Goal: Task Accomplishment & Management: Complete application form

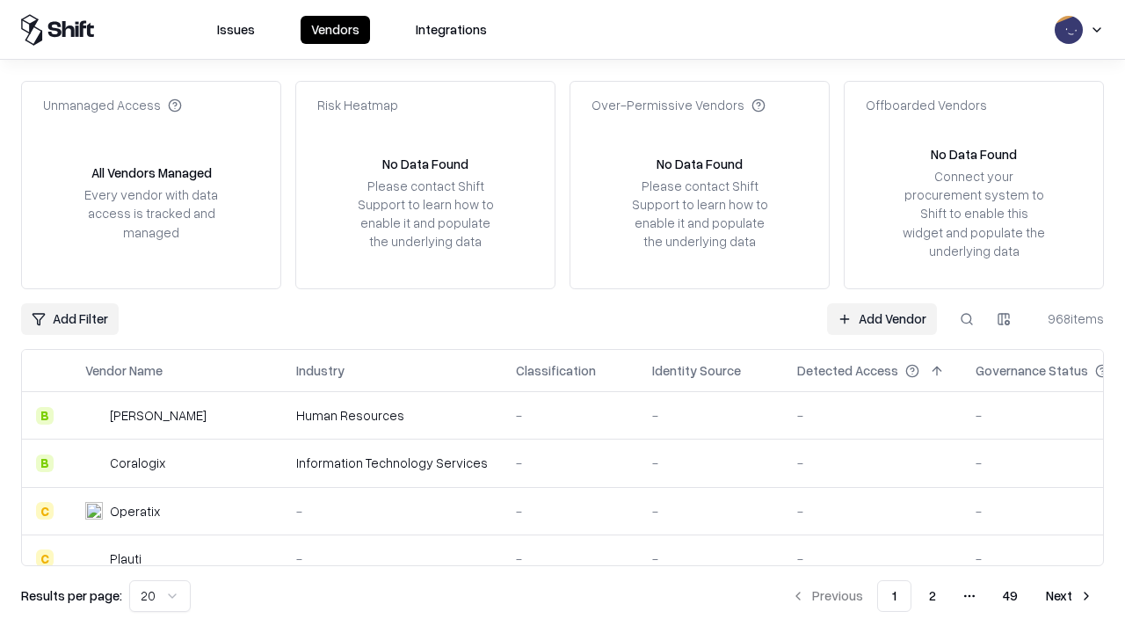
click at [882, 318] on link "Add Vendor" at bounding box center [882, 319] width 110 height 32
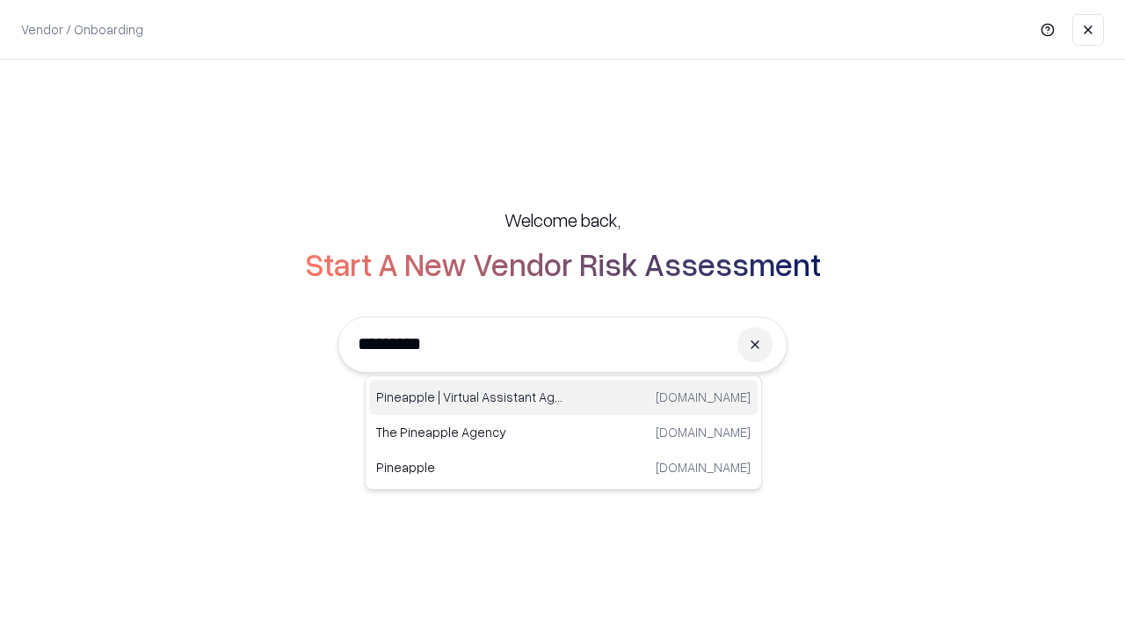
click at [564, 397] on div "Pineapple | Virtual Assistant Agency trypineapple.com" at bounding box center [563, 397] width 389 height 35
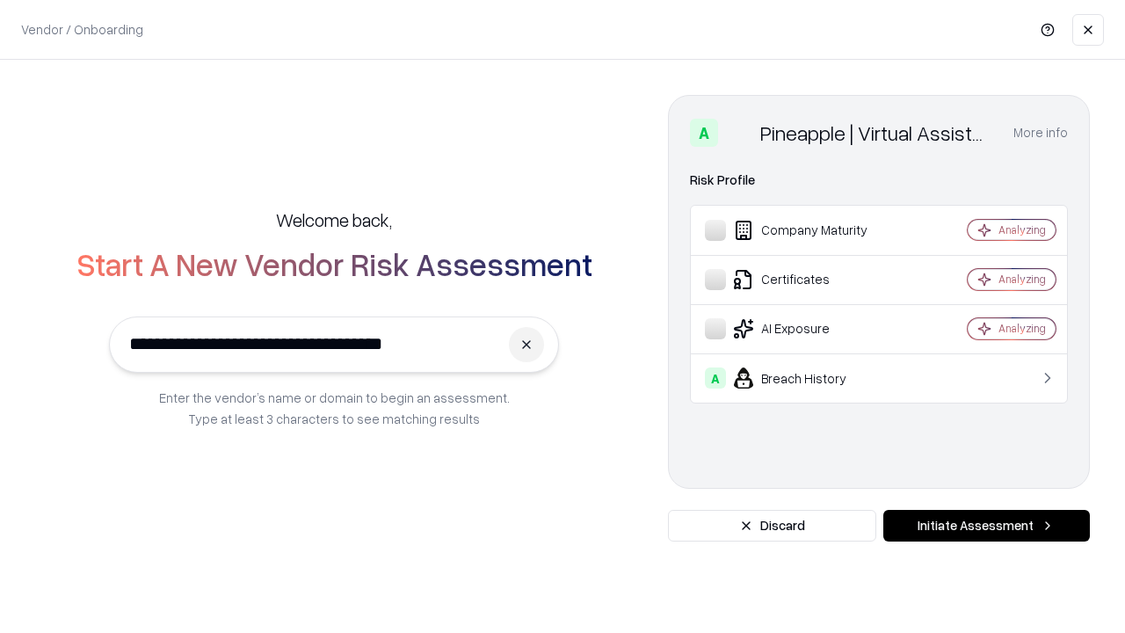
type input "**********"
click at [987, 526] on button "Initiate Assessment" at bounding box center [987, 526] width 207 height 32
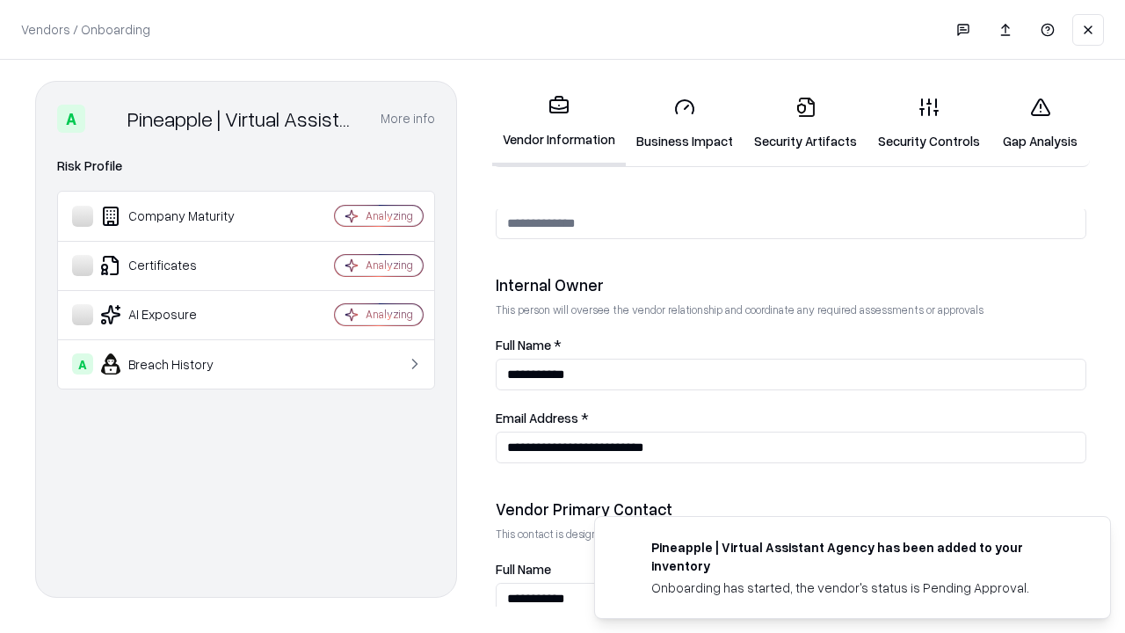
scroll to position [911, 0]
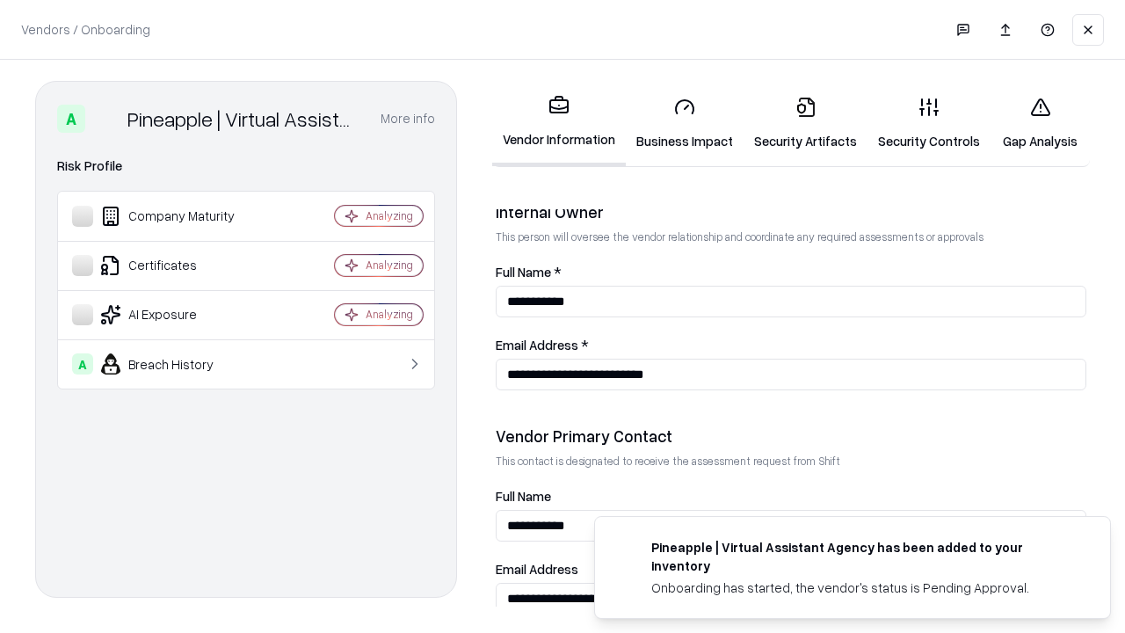
click at [805, 123] on link "Security Artifacts" at bounding box center [806, 124] width 124 height 82
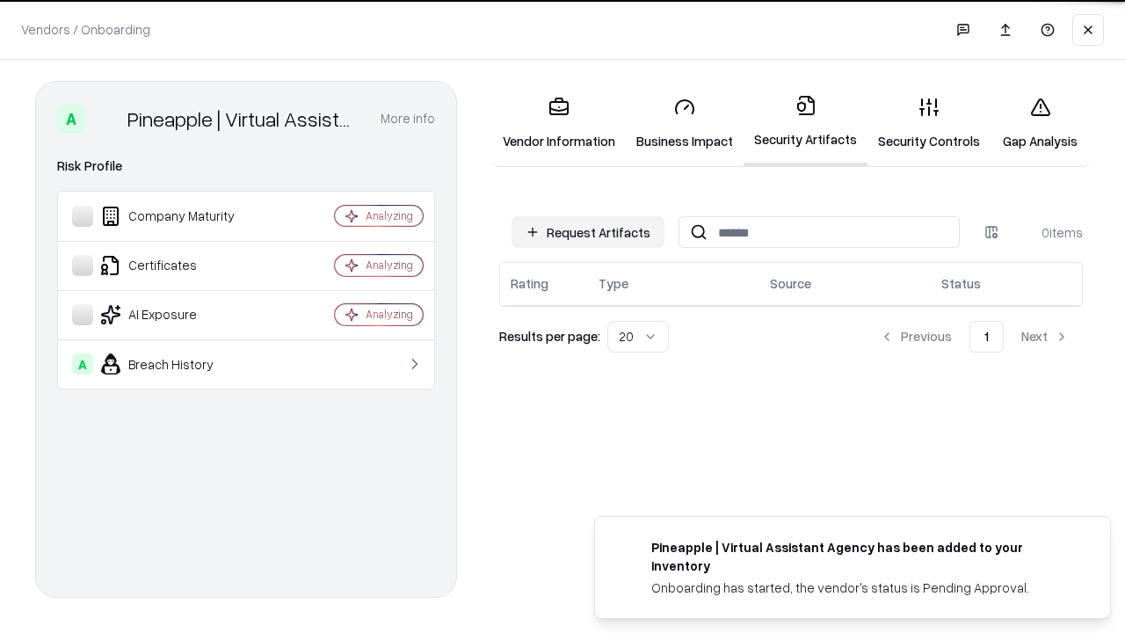
click at [588, 232] on button "Request Artifacts" at bounding box center [588, 232] width 153 height 32
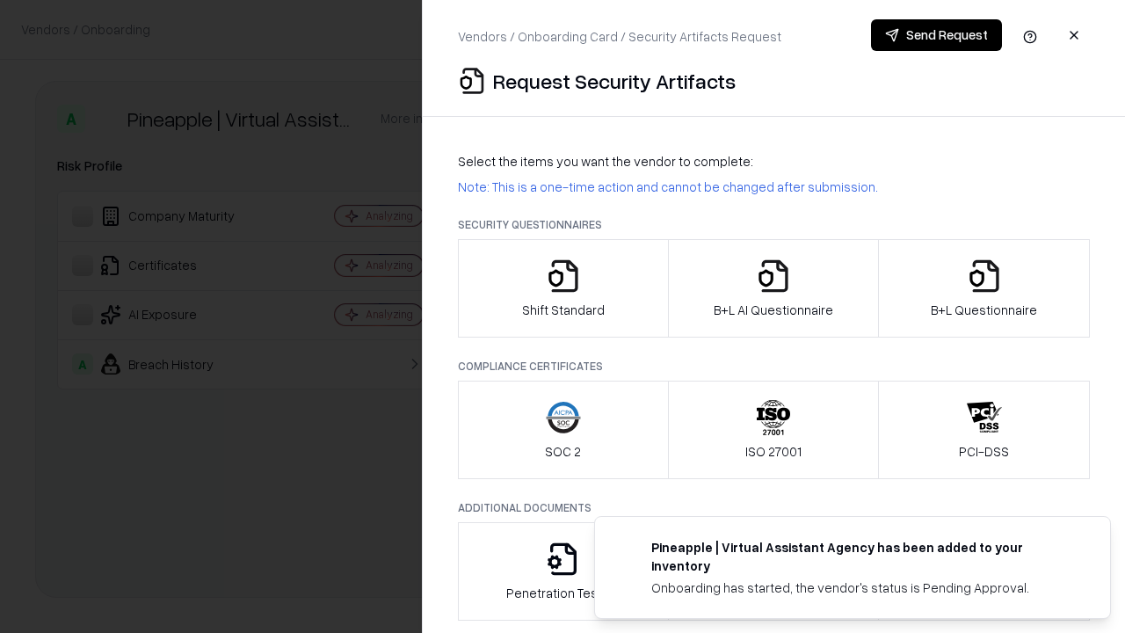
click at [984, 288] on icon "button" at bounding box center [984, 276] width 35 height 35
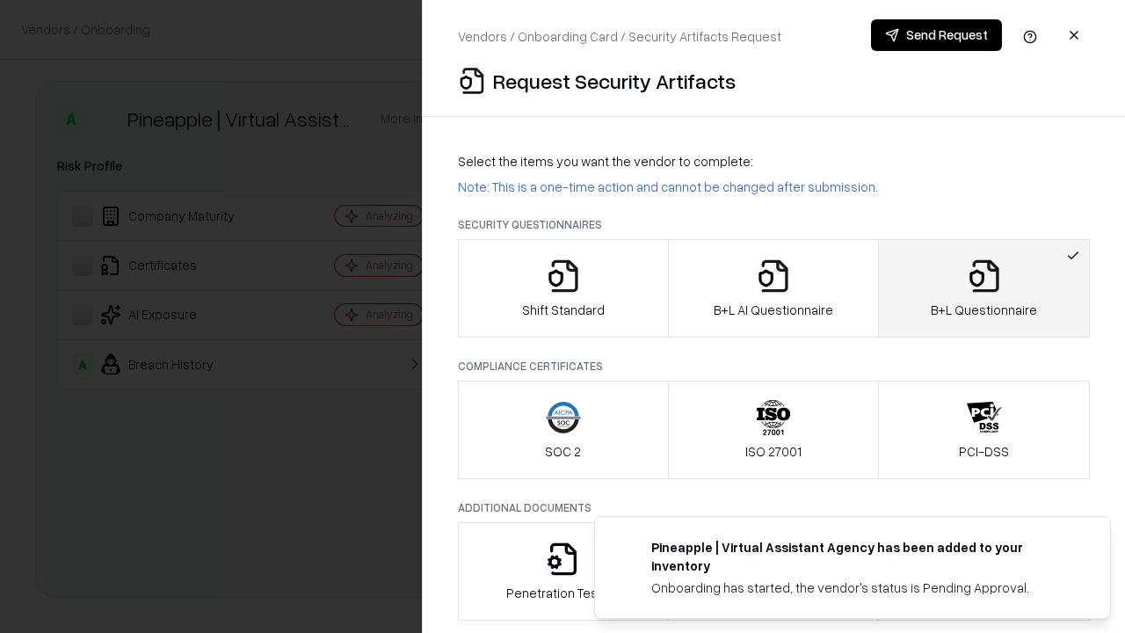
click at [773, 288] on icon "button" at bounding box center [773, 276] width 35 height 35
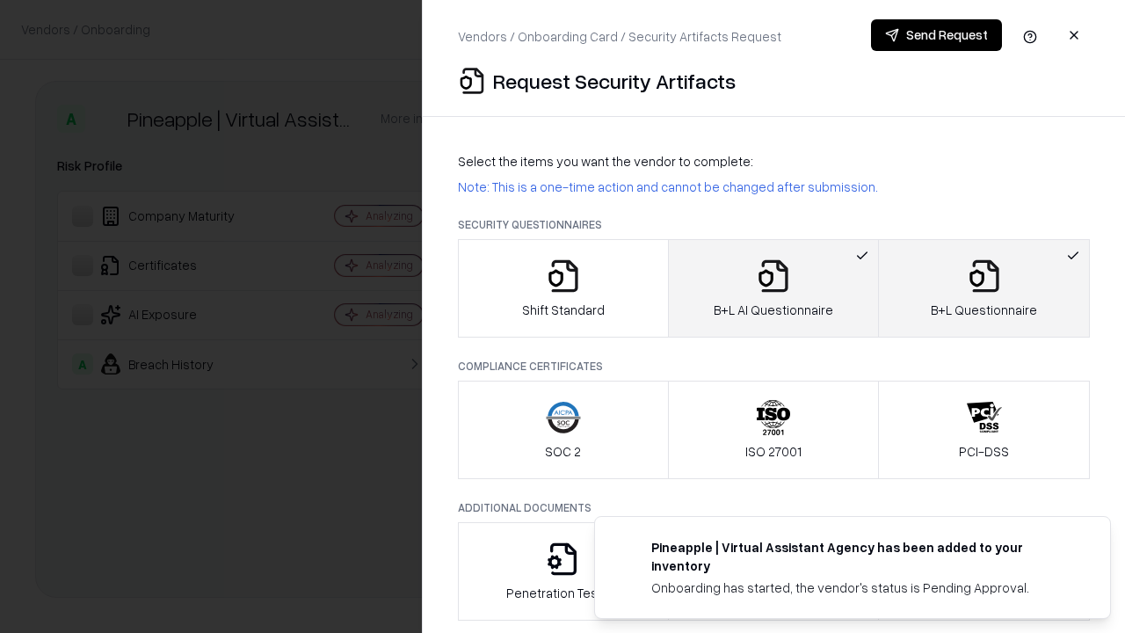
click at [936, 35] on button "Send Request" at bounding box center [936, 35] width 131 height 32
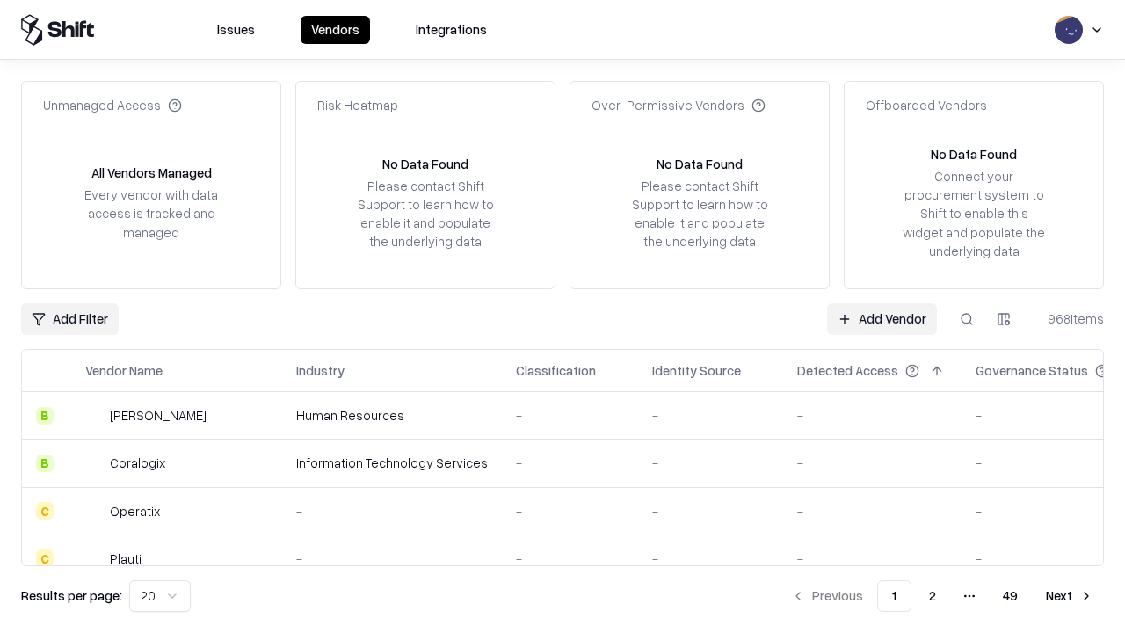
click at [967, 318] on button at bounding box center [967, 319] width 32 height 32
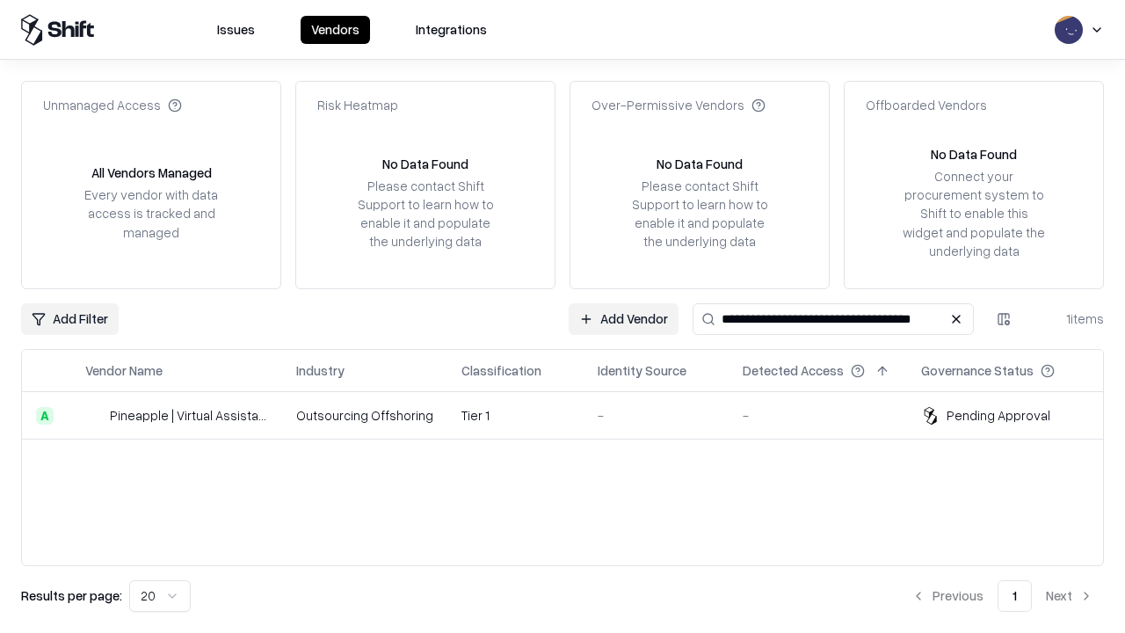
type input "**********"
click at [573, 415] on td "Tier 1" at bounding box center [516, 415] width 136 height 47
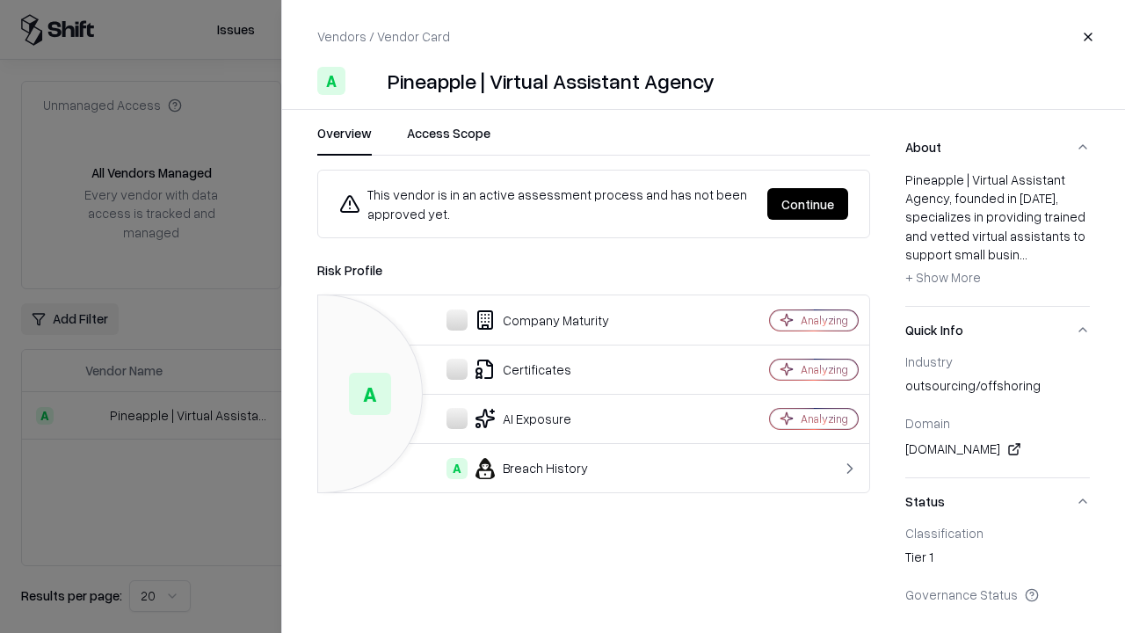
click at [808, 204] on button "Continue" at bounding box center [808, 204] width 81 height 32
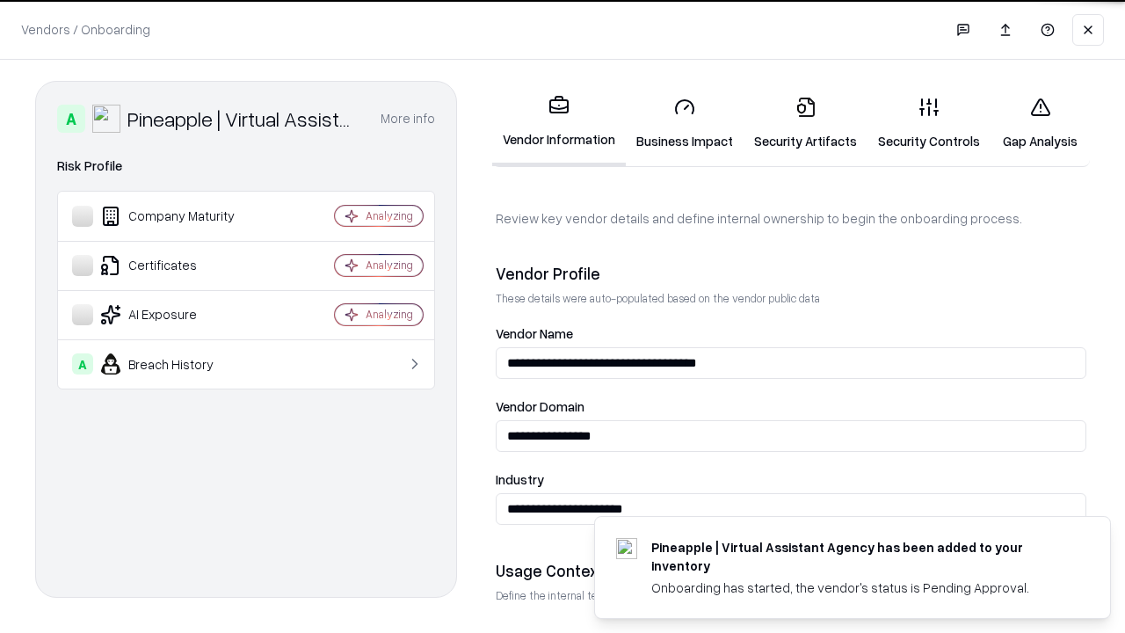
click at [805, 123] on link "Security Artifacts" at bounding box center [806, 124] width 124 height 82
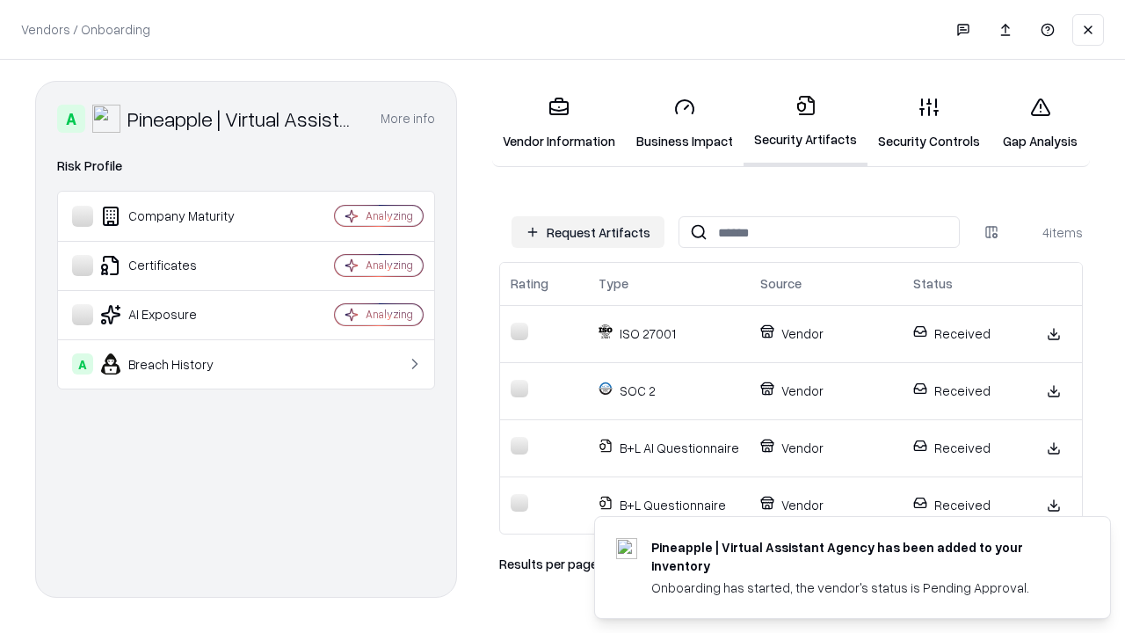
click at [1040, 123] on link "Gap Analysis" at bounding box center [1040, 124] width 99 height 82
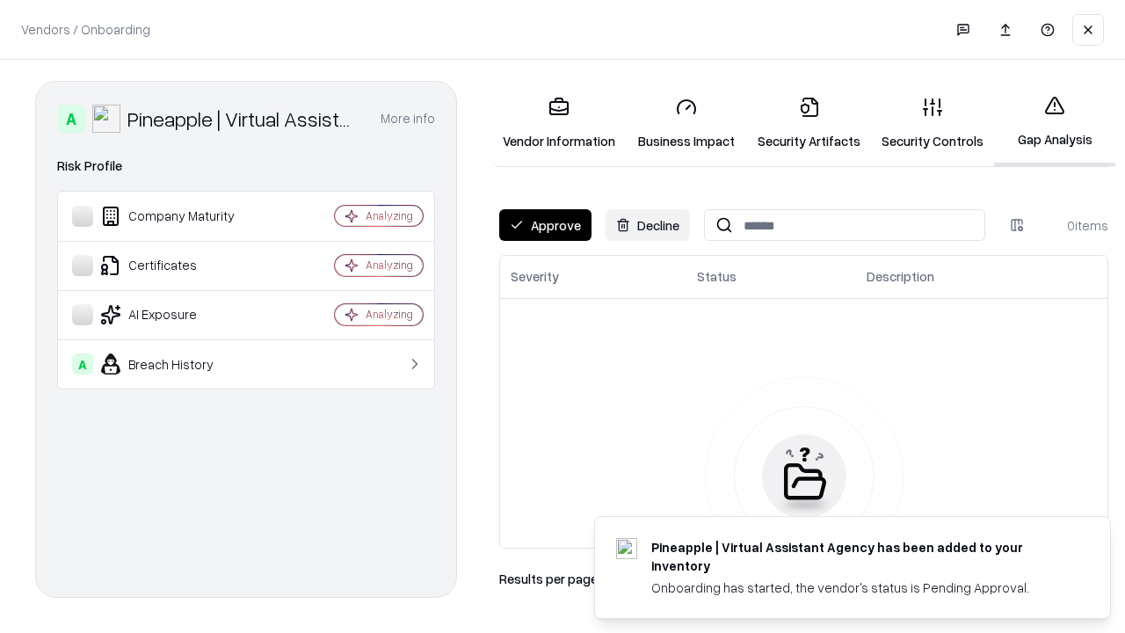
click at [545, 225] on button "Approve" at bounding box center [545, 225] width 92 height 32
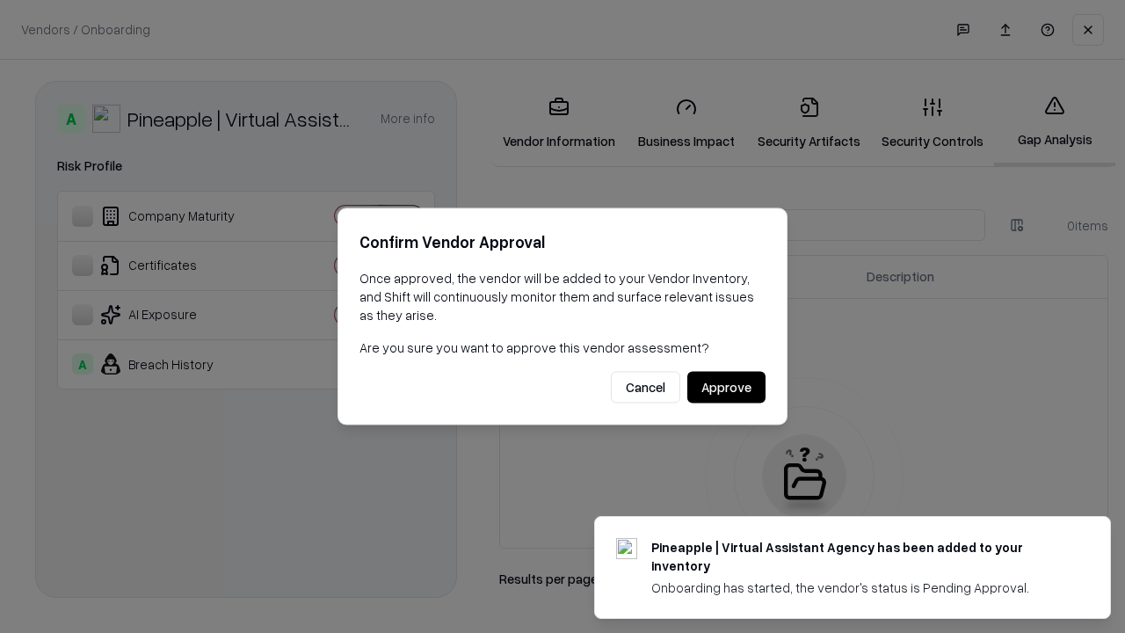
click at [726, 387] on button "Approve" at bounding box center [727, 388] width 78 height 32
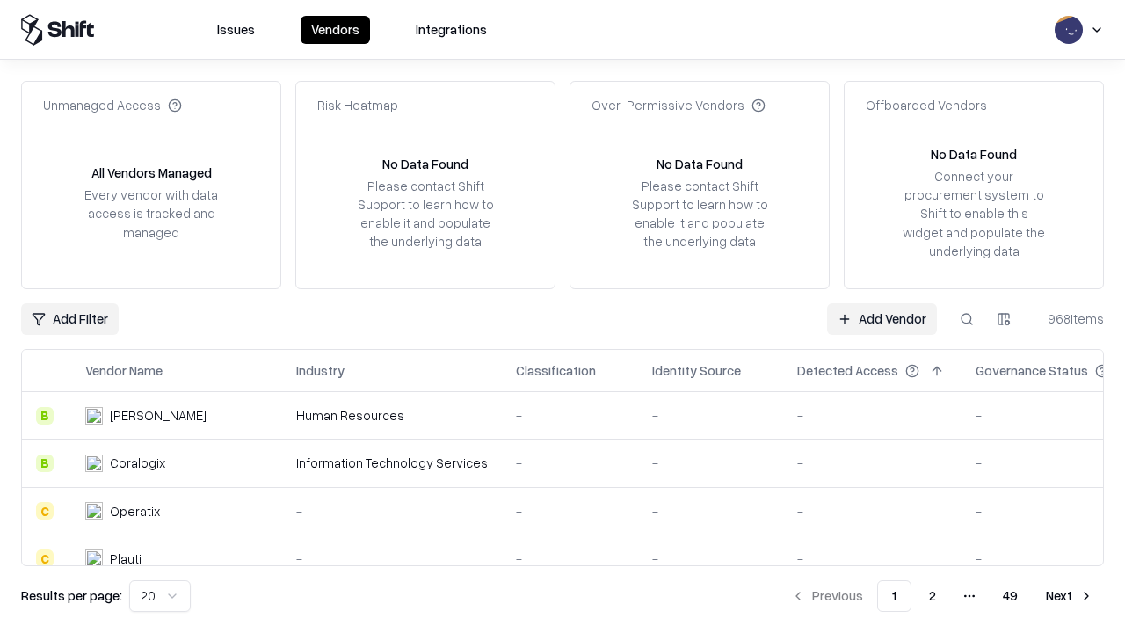
type input "**********"
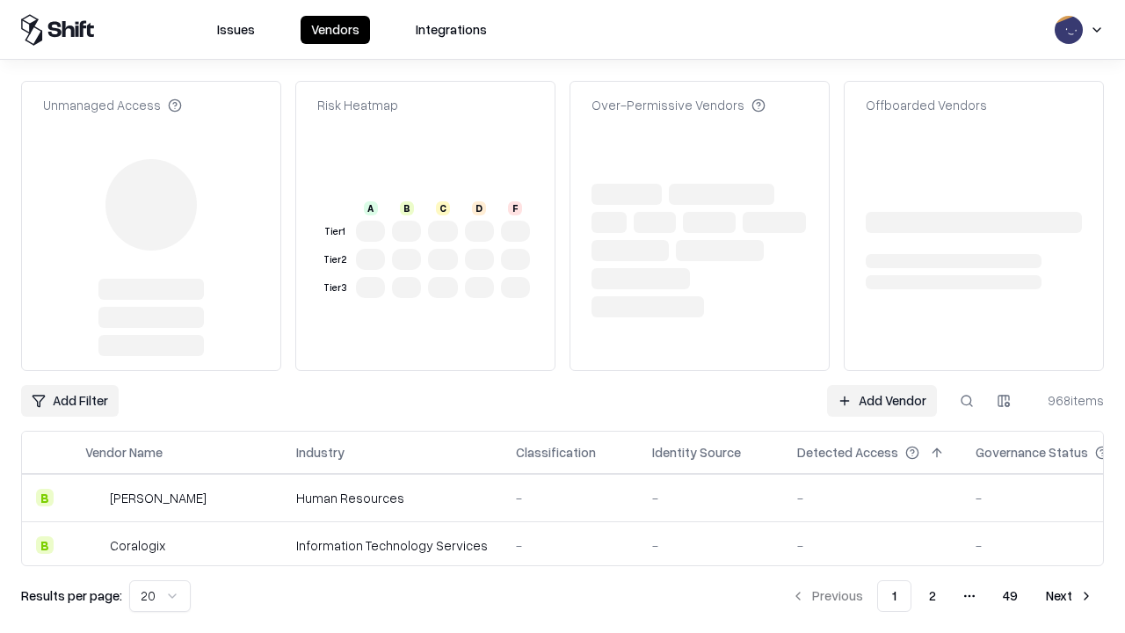
click at [882, 385] on link "Add Vendor" at bounding box center [882, 401] width 110 height 32
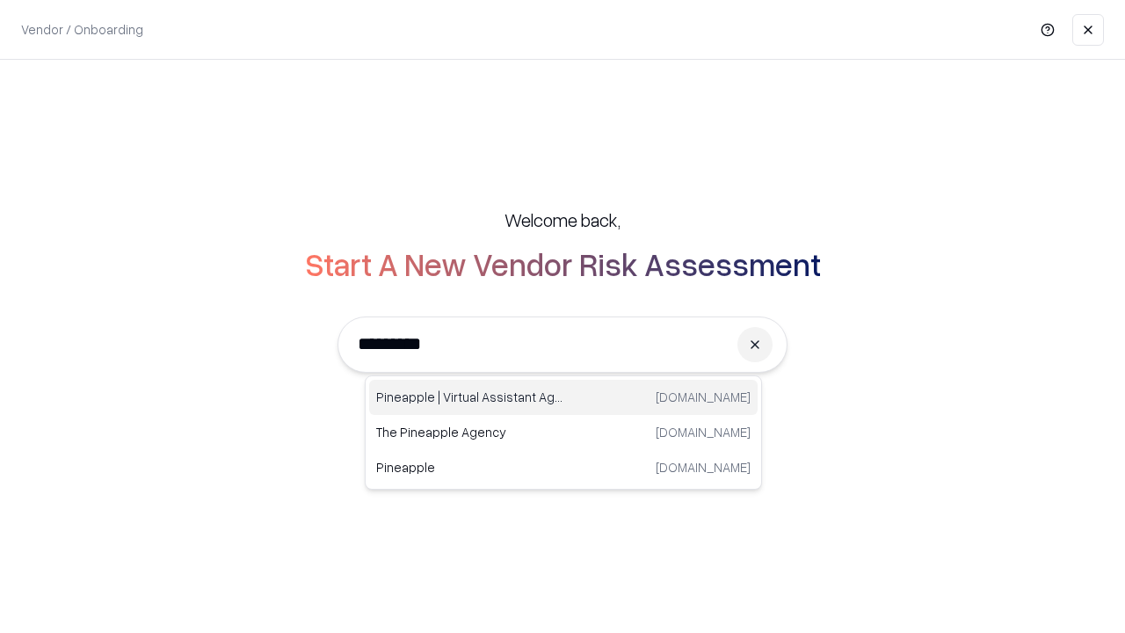
click at [564, 397] on div "Pineapple | Virtual Assistant Agency trypineapple.com" at bounding box center [563, 397] width 389 height 35
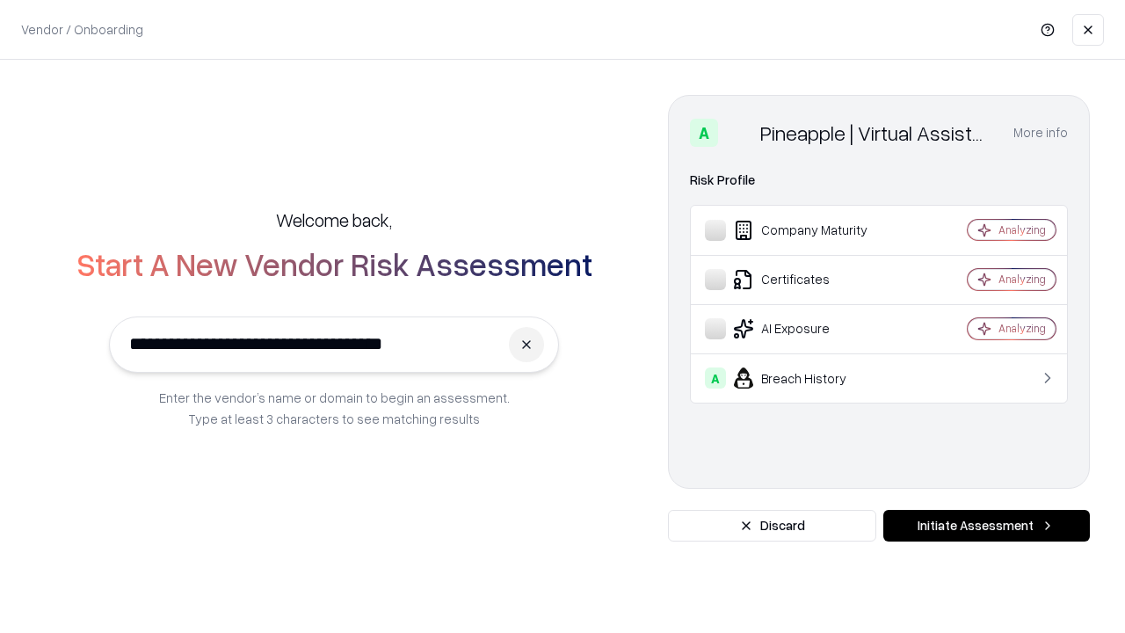
type input "**********"
click at [987, 526] on button "Initiate Assessment" at bounding box center [987, 526] width 207 height 32
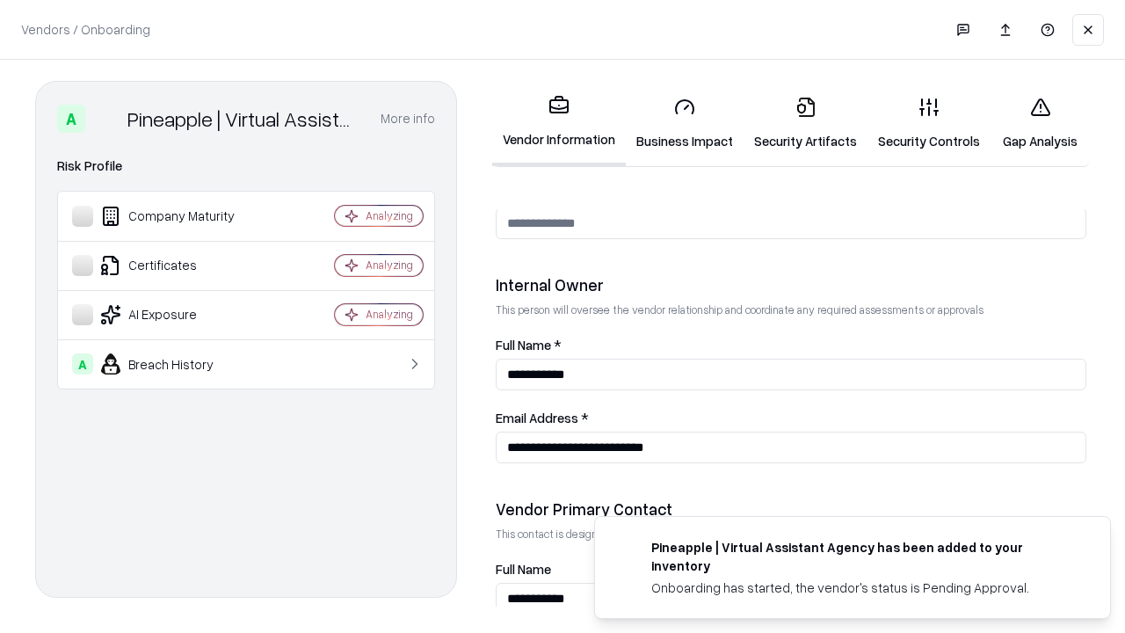
scroll to position [911, 0]
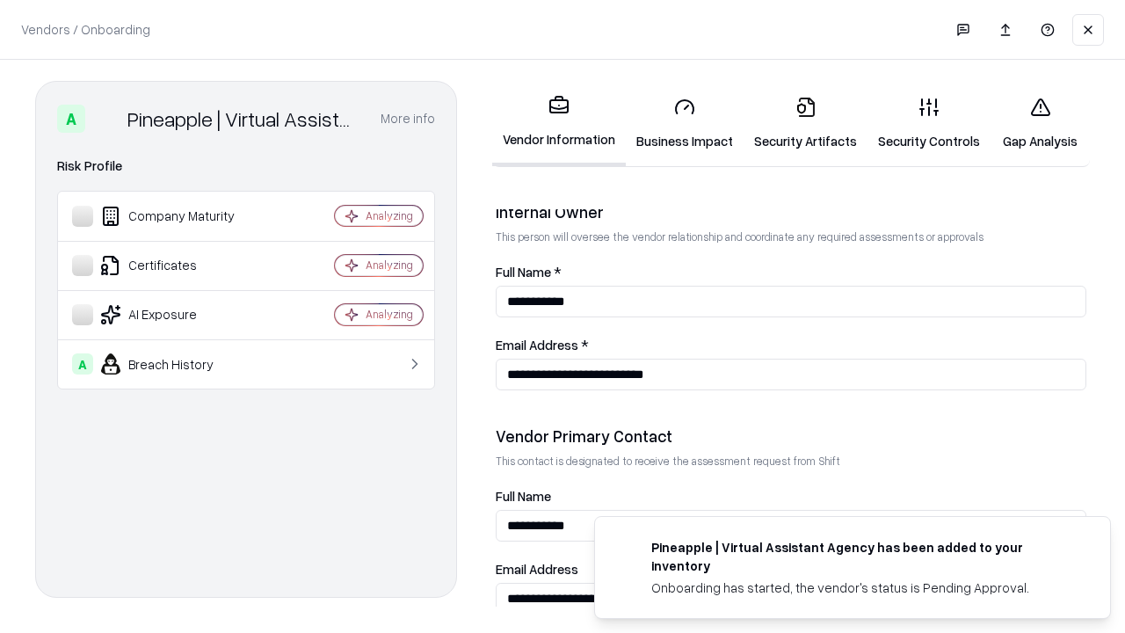
click at [1040, 123] on link "Gap Analysis" at bounding box center [1040, 124] width 99 height 82
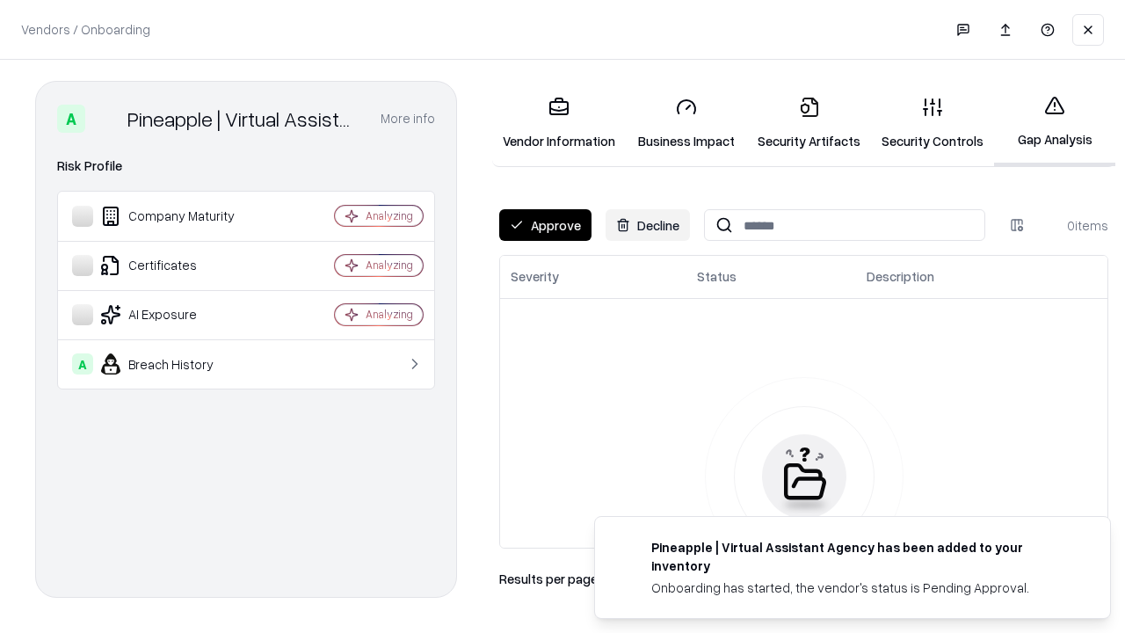
click at [545, 225] on button "Approve" at bounding box center [545, 225] width 92 height 32
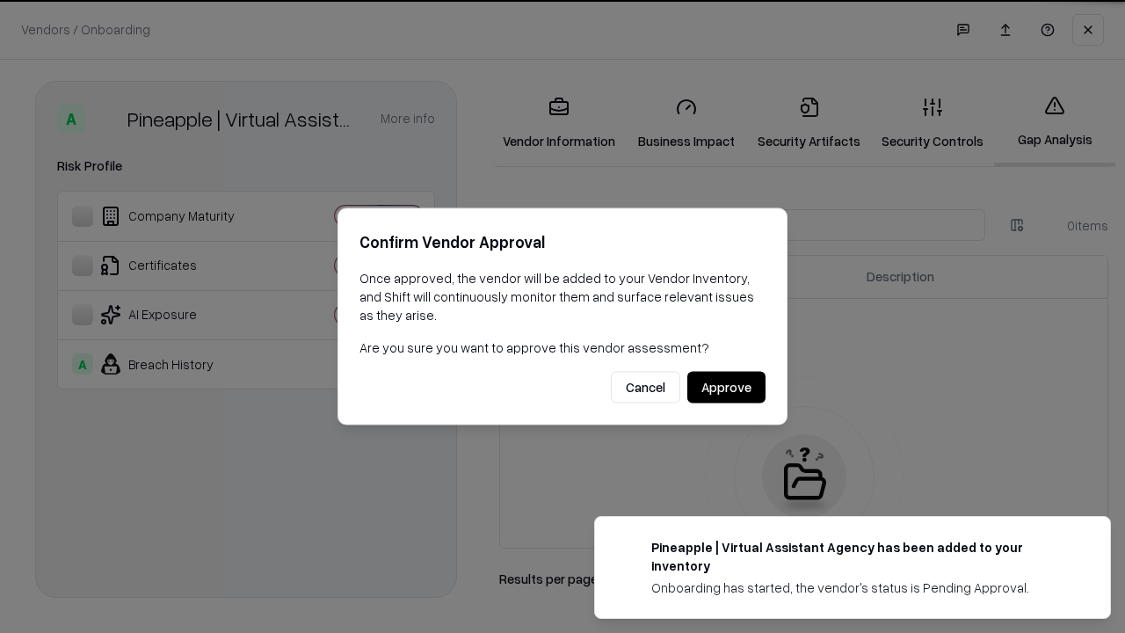
click at [726, 387] on button "Approve" at bounding box center [727, 388] width 78 height 32
